Goal: Information Seeking & Learning: Learn about a topic

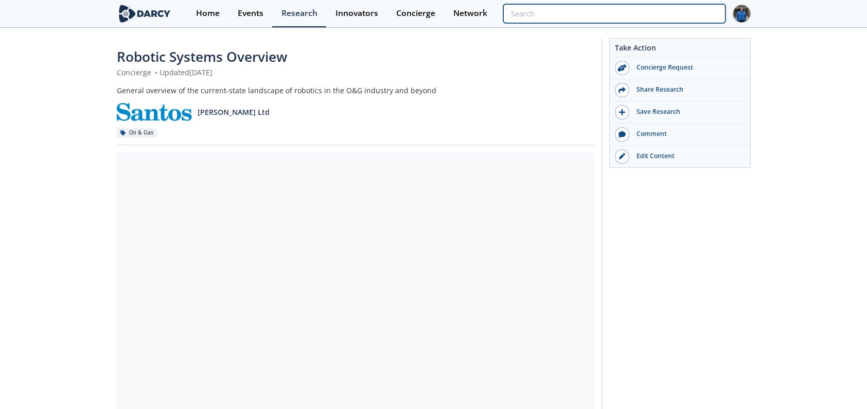
click at [679, 5] on input "search" at bounding box center [614, 13] width 222 height 19
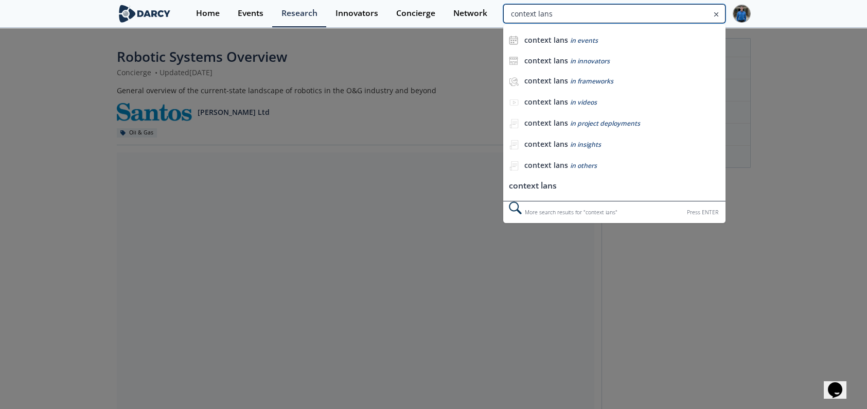
type input "context lans"
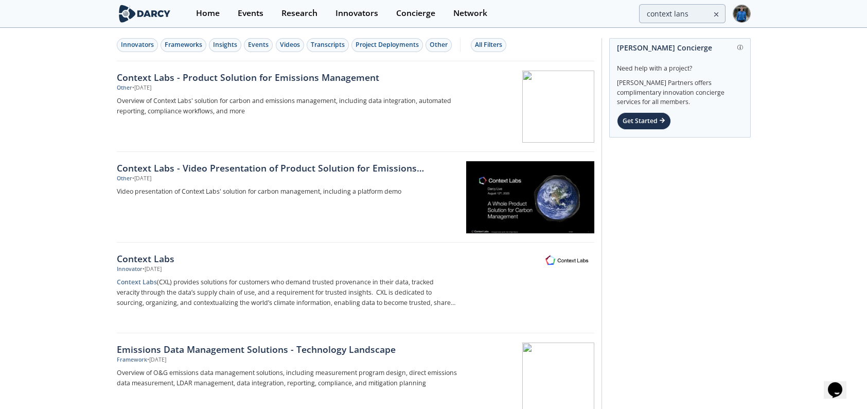
click at [117, 39] on div "Innovators Frameworks Insights Events Videos Transcripts Project Deployments Ot…" at bounding box center [354, 45] width 474 height 14
click at [131, 46] on div "Innovators" at bounding box center [137, 44] width 33 height 9
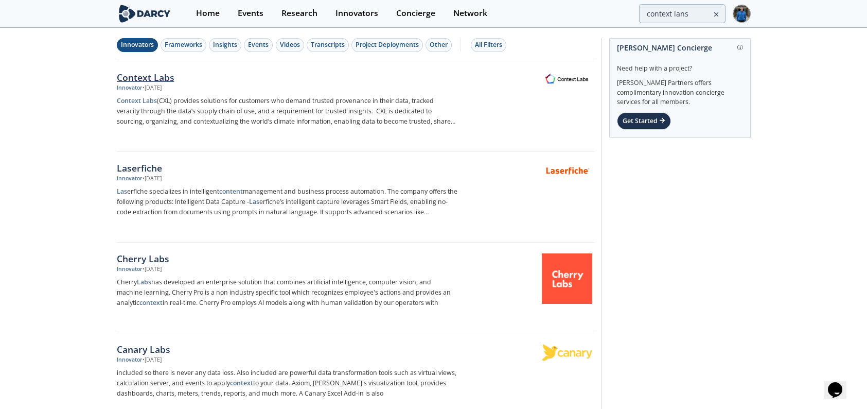
click at [148, 81] on div "Context Labs" at bounding box center [287, 77] width 341 height 13
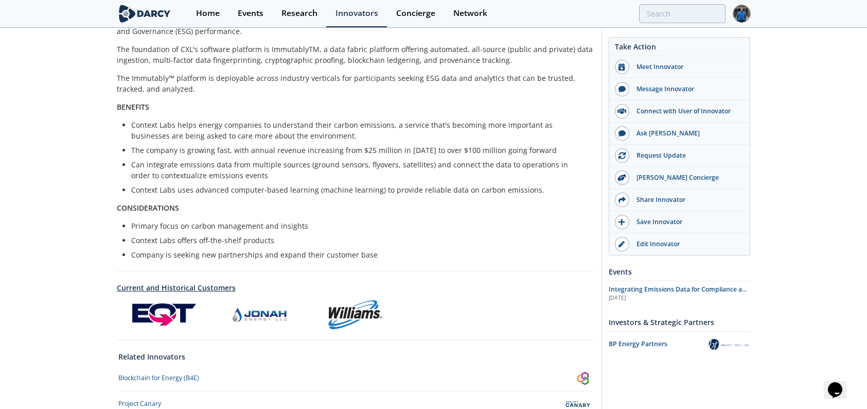
scroll to position [339, 0]
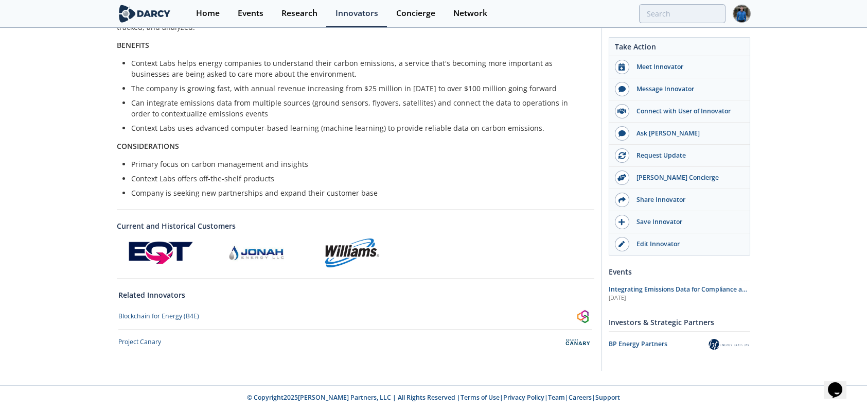
click at [76, 223] on div "Context Labs 2024 Top Innovator Context Labs' Immutably™ platform provides Deca…" at bounding box center [433, 37] width 867 height 695
click at [577, 265] on div at bounding box center [356, 252] width 478 height 29
click at [587, 316] on img at bounding box center [583, 316] width 18 height 18
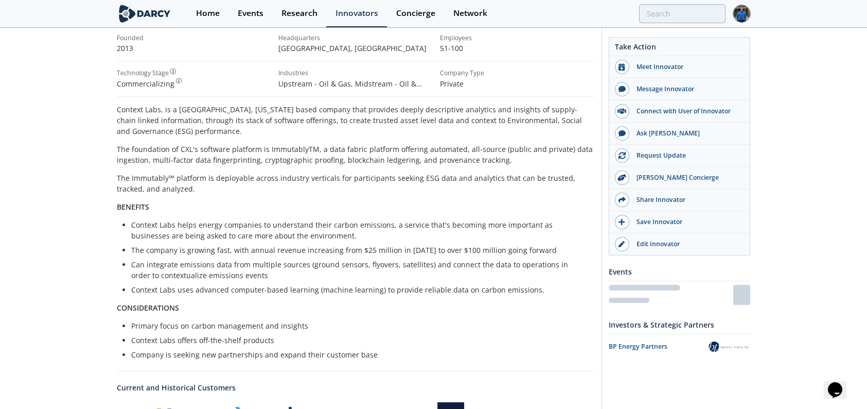
scroll to position [339, 0]
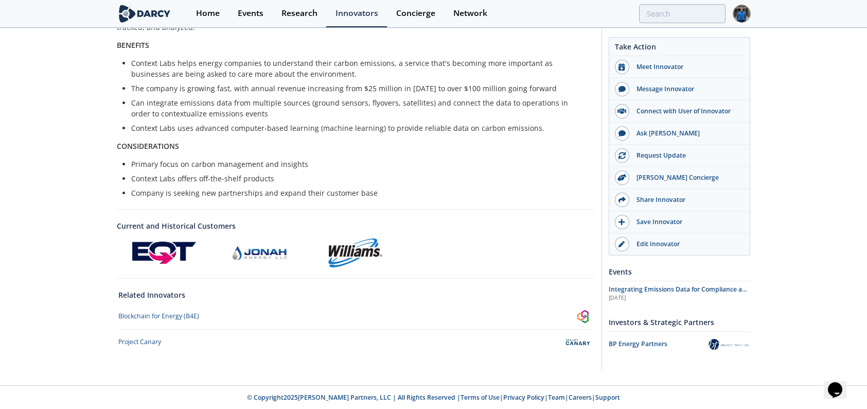
click at [576, 340] on img at bounding box center [578, 342] width 29 height 18
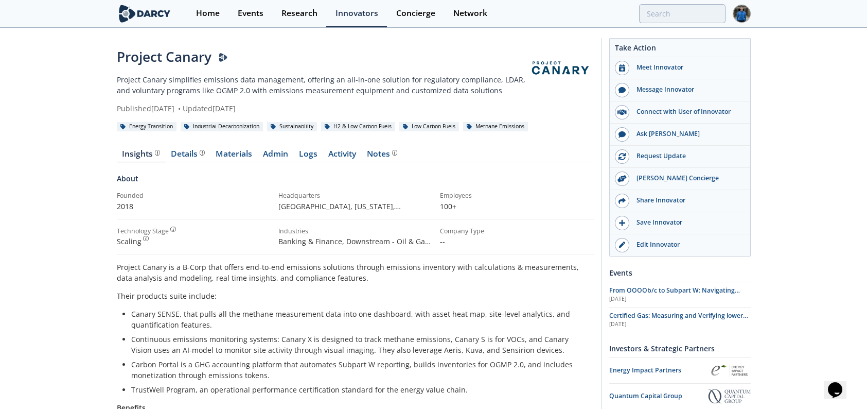
click at [518, 86] on p "Project Canary simplifies emissions data management, offering an all-in-one sol…" at bounding box center [322, 85] width 410 height 22
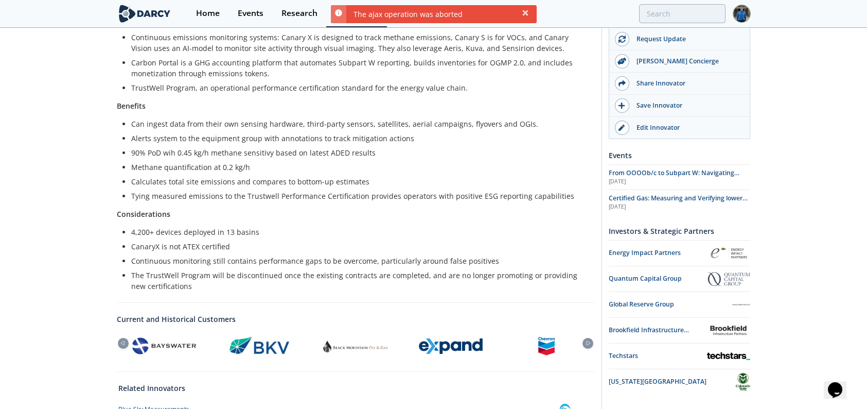
scroll to position [339, 0]
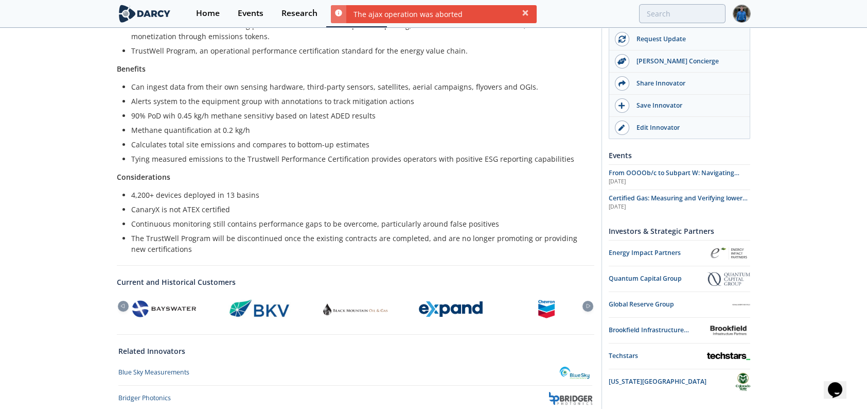
type input "context lans"
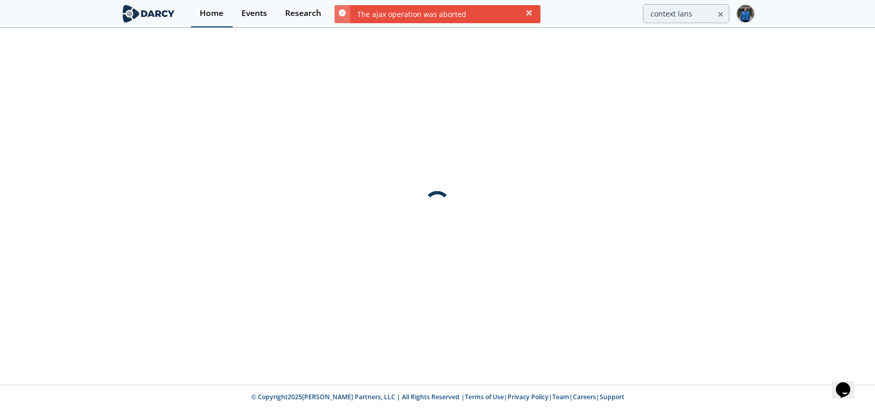
click at [223, 14] on link "Home" at bounding box center [212, 13] width 42 height 27
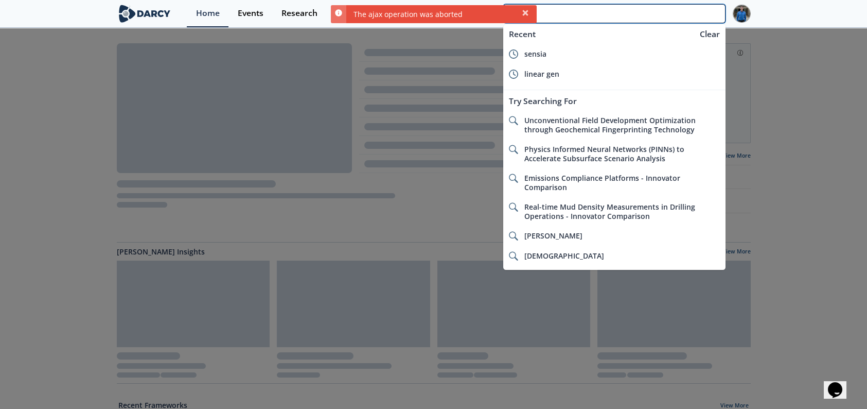
click at [676, 8] on input "search" at bounding box center [614, 13] width 222 height 19
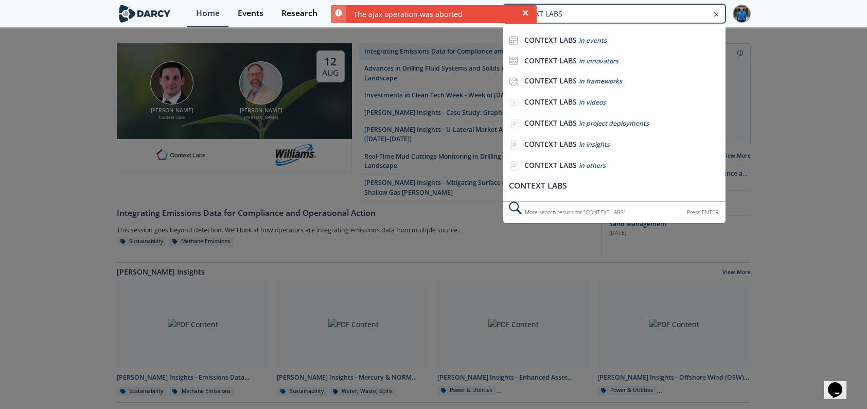
type input "CONTEXT LABS"
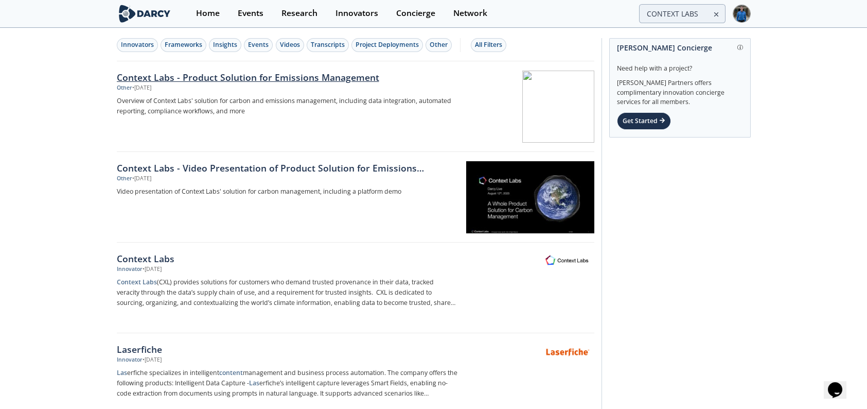
click at [156, 76] on div "Context Labs - Product Solution for Emissions Management" at bounding box center [287, 77] width 341 height 13
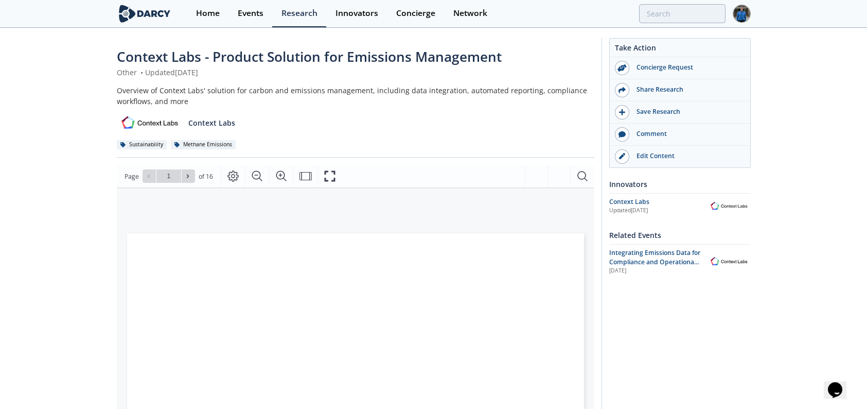
click at [135, 124] on img at bounding box center [150, 123] width 66 height 18
click at [218, 122] on p "Context Labs" at bounding box center [211, 122] width 47 height 11
click at [633, 200] on div "Context Labs" at bounding box center [658, 201] width 98 height 9
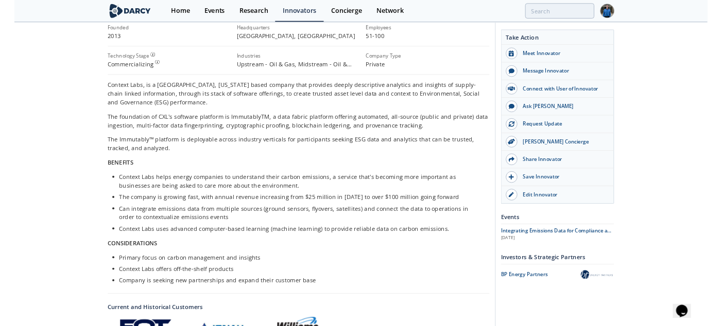
scroll to position [206, 0]
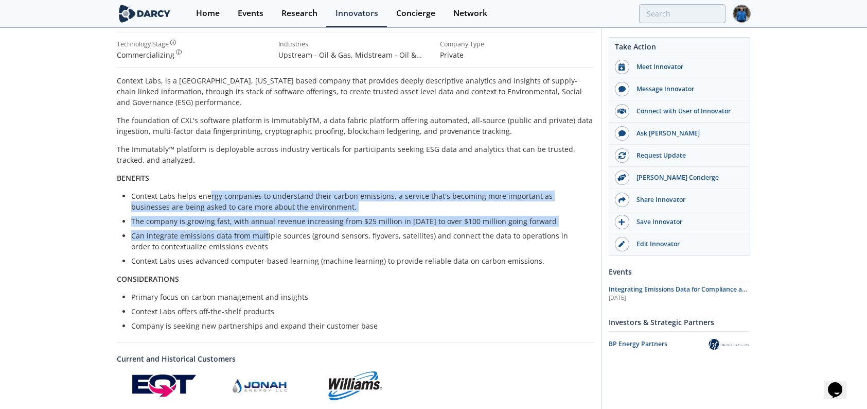
drag, startPoint x: 210, startPoint y: 188, endPoint x: 264, endPoint y: 229, distance: 68.1
click at [264, 229] on div "Context Labs, is a Cambridge, Massachusetts based company that provides deeply …" at bounding box center [356, 203] width 478 height 256
click at [259, 219] on li "The company is growing fast, with annual revenue increasing from $25 million in…" at bounding box center [359, 221] width 456 height 11
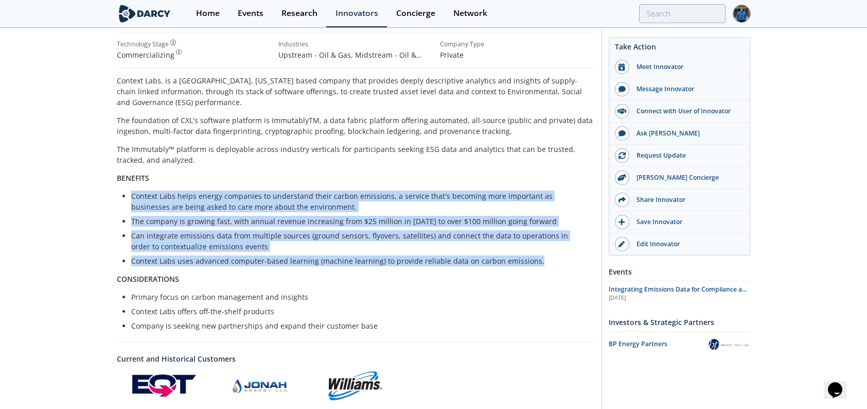
drag, startPoint x: 128, startPoint y: 195, endPoint x: 567, endPoint y: 262, distance: 444.7
click at [567, 262] on ul "Context Labs helps energy companies to understand their carbon emissions, a ser…" at bounding box center [355, 228] width 463 height 76
copy ul "Context Labs helps energy companies to understand their carbon emissions, a ser…"
click at [207, 320] on li "Company is seeking new partnerships and expand their customer base" at bounding box center [359, 325] width 456 height 11
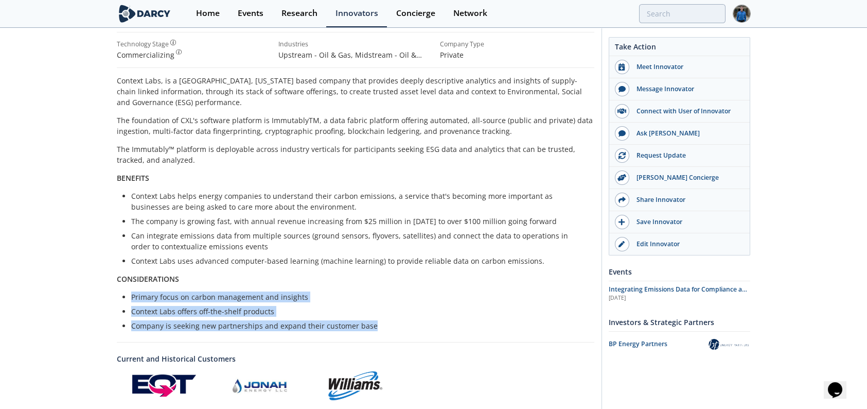
drag, startPoint x: 131, startPoint y: 293, endPoint x: 388, endPoint y: 322, distance: 258.9
click at [388, 322] on ul "Primary focus on carbon management and insights Context Labs offers off-the-she…" at bounding box center [355, 311] width 463 height 40
copy ul "Primary focus on carbon management and insights Context Labs offers off-the-she…"
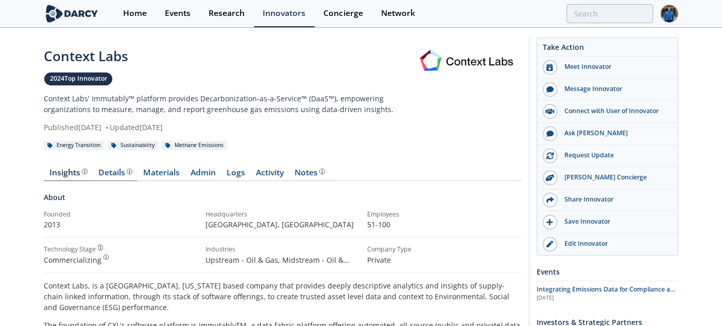
scroll to position [0, 0]
click at [112, 175] on div "Details Product overview, business model, technology and applications as added …" at bounding box center [115, 173] width 34 height 8
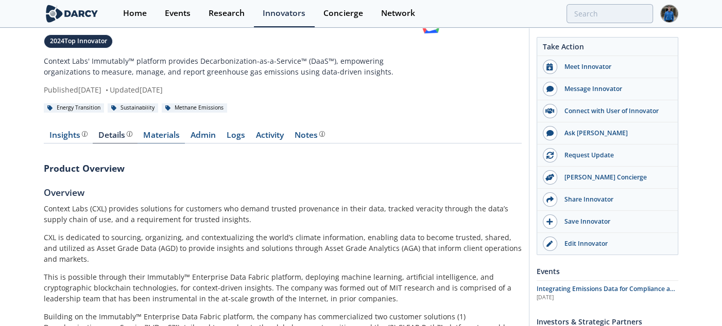
scroll to position [38, 0]
click at [83, 138] on span at bounding box center [83, 136] width 7 height 8
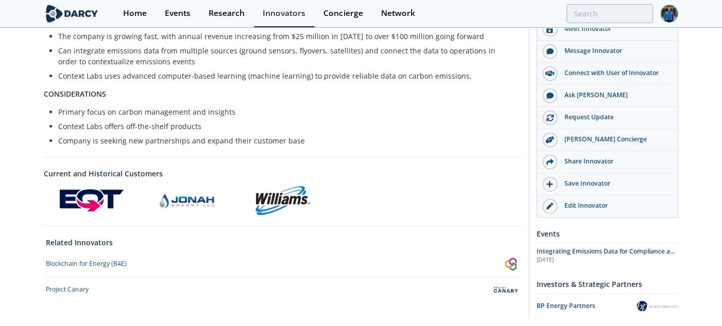
scroll to position [409, 0]
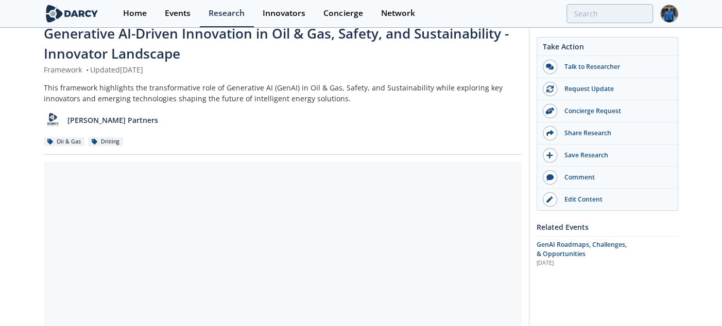
scroll to position [257, 0]
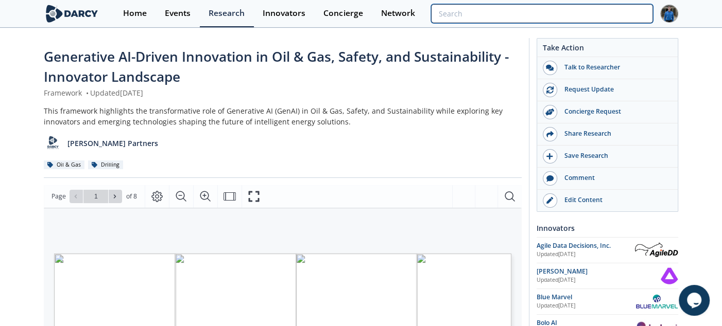
click at [595, 7] on input "search" at bounding box center [542, 13] width 222 height 19
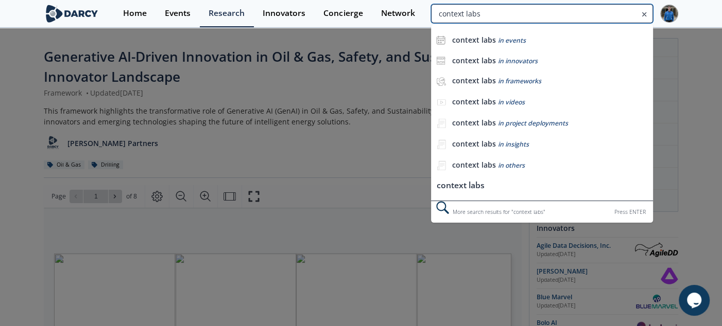
type input "context labs"
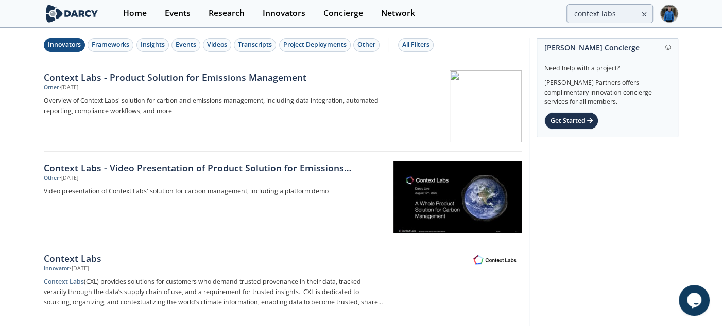
click at [66, 45] on div "Innovators" at bounding box center [64, 44] width 33 height 9
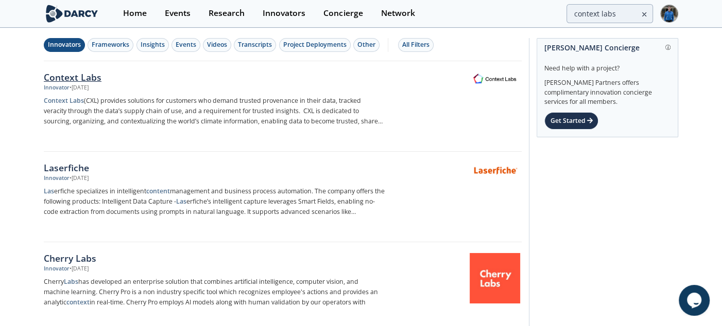
click at [84, 78] on div "Context Labs" at bounding box center [214, 77] width 341 height 13
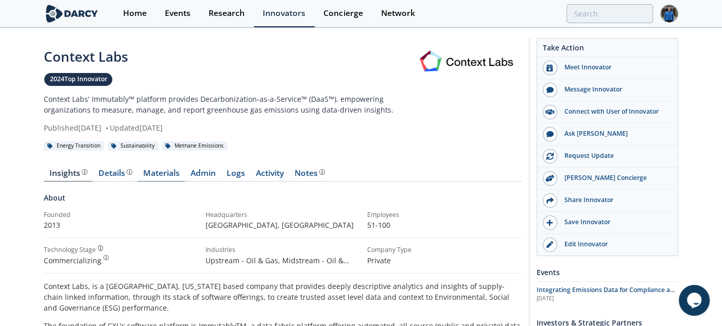
click at [161, 173] on link "Materials" at bounding box center [160, 175] width 47 height 12
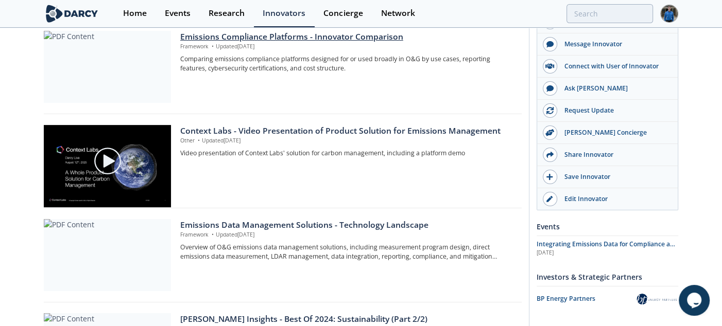
scroll to position [300, 0]
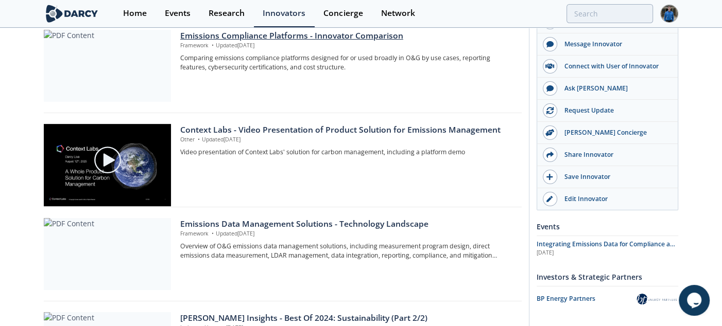
click at [231, 38] on div "Emissions Compliance Platforms - Innovator Comparison" at bounding box center [347, 36] width 334 height 12
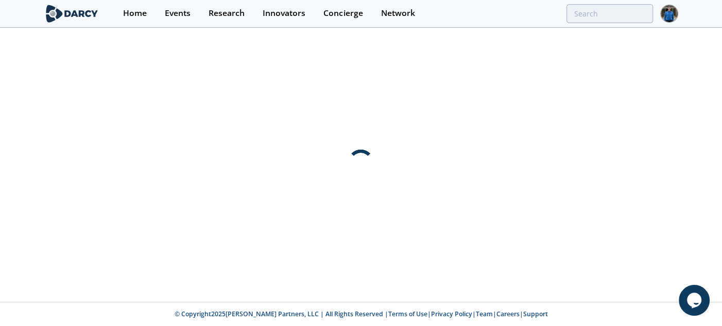
scroll to position [0, 0]
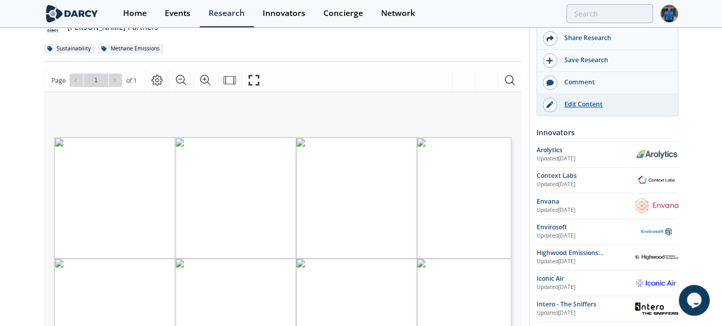
scroll to position [96, 0]
click at [584, 103] on div "Edit Content" at bounding box center [614, 103] width 115 height 9
